Goal: Obtain resource: Obtain resource

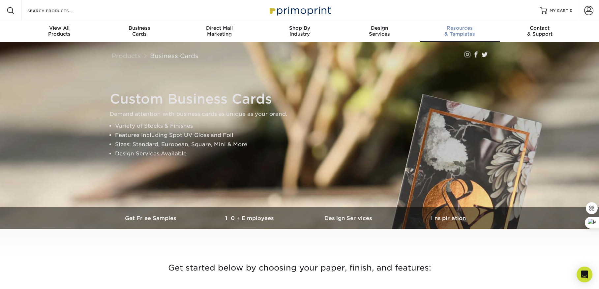
click at [452, 32] on div "Resources & Templates" at bounding box center [460, 31] width 80 height 12
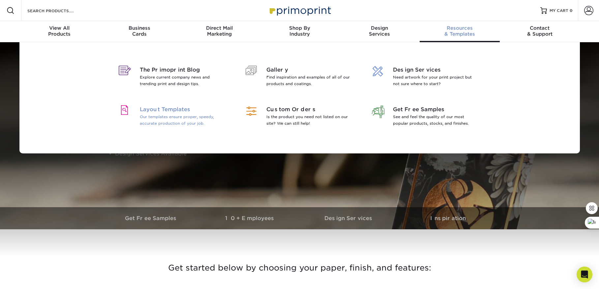
click at [153, 110] on span "Layout Templates" at bounding box center [182, 110] width 85 height 8
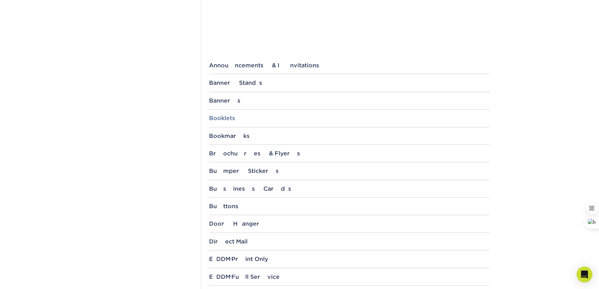
scroll to position [233, 0]
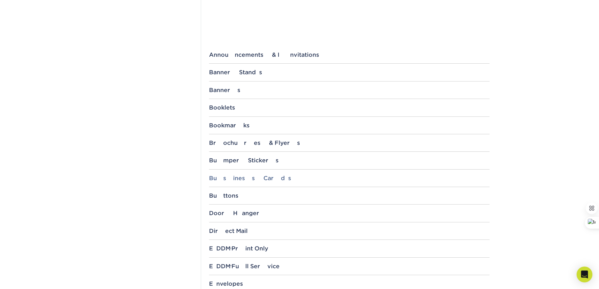
click at [245, 179] on div "Business Cards" at bounding box center [349, 178] width 281 height 7
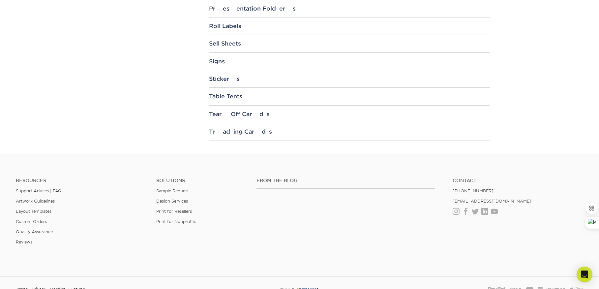
scroll to position [893, 0]
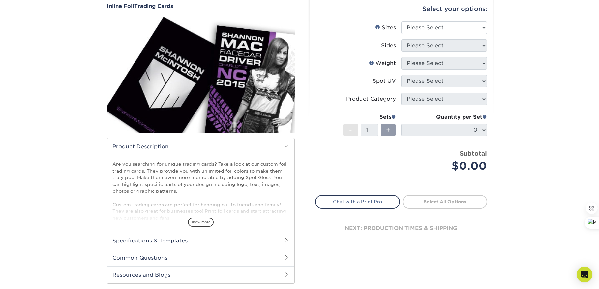
scroll to position [151, 0]
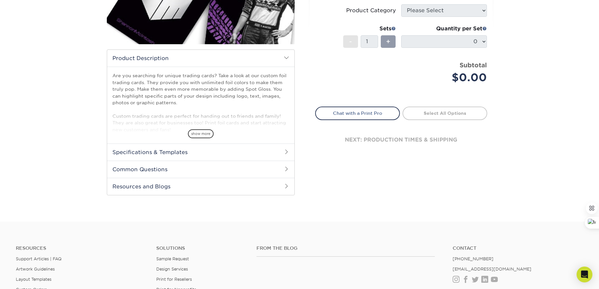
click at [130, 152] on h2 "Specifications & Templates" at bounding box center [200, 151] width 187 height 17
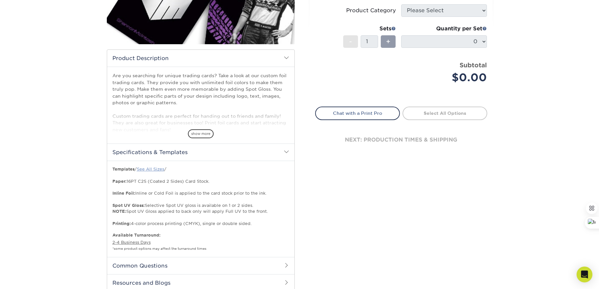
click at [156, 169] on link "See All Sizes" at bounding box center [150, 169] width 27 height 5
click at [366, 212] on div "Select your options: Sizes Help Sizes Please Select 2.5" x 3.5" Sides N/A" at bounding box center [399, 101] width 198 height 395
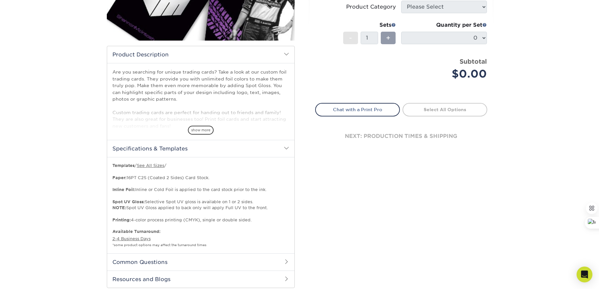
scroll to position [156, 0]
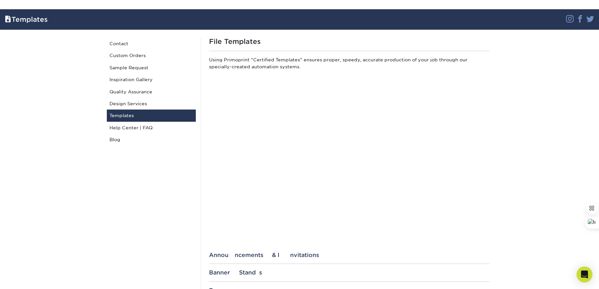
scroll to position [77, 0]
